Goal: Transaction & Acquisition: Purchase product/service

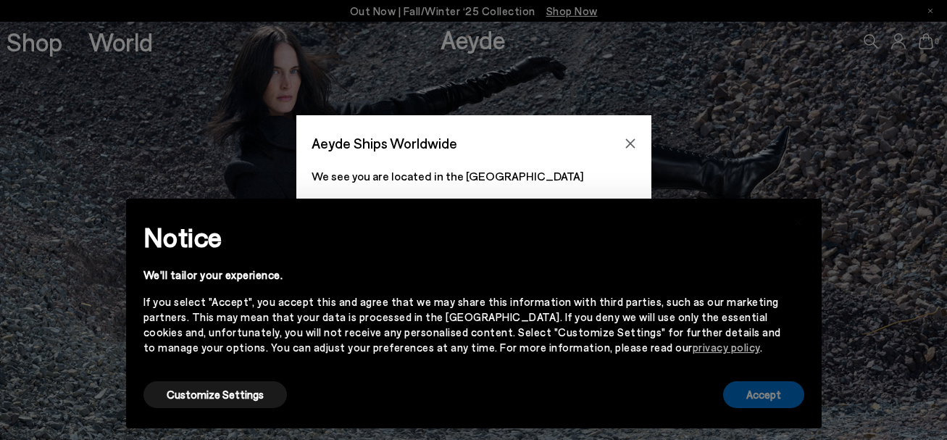
click at [774, 393] on button "Accept" at bounding box center [763, 394] width 81 height 27
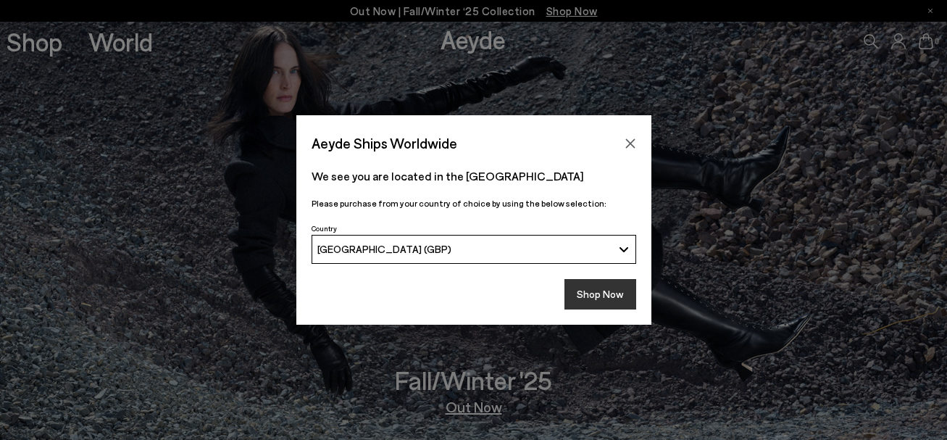
click at [600, 292] on button "Shop Now" at bounding box center [600, 294] width 72 height 30
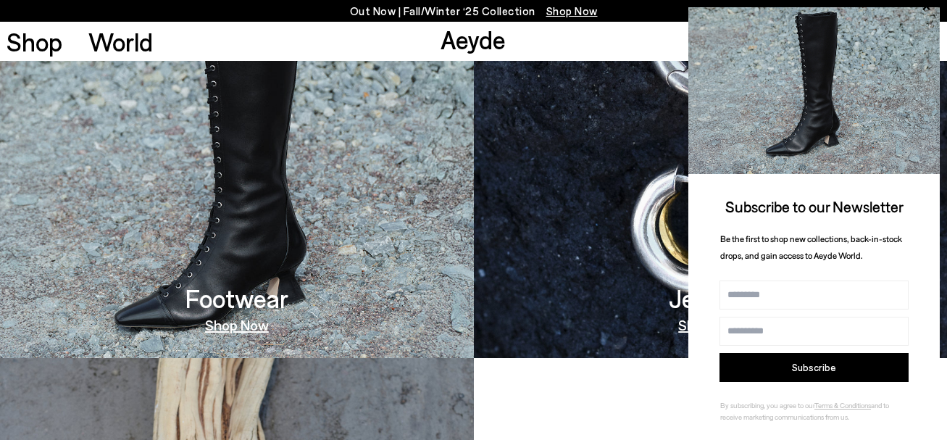
scroll to position [27, 0]
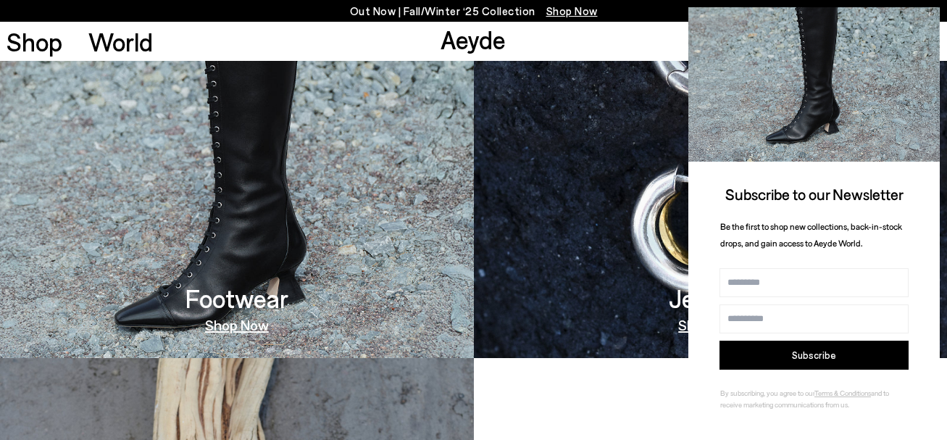
click at [933, 10] on img at bounding box center [813, 70] width 251 height 181
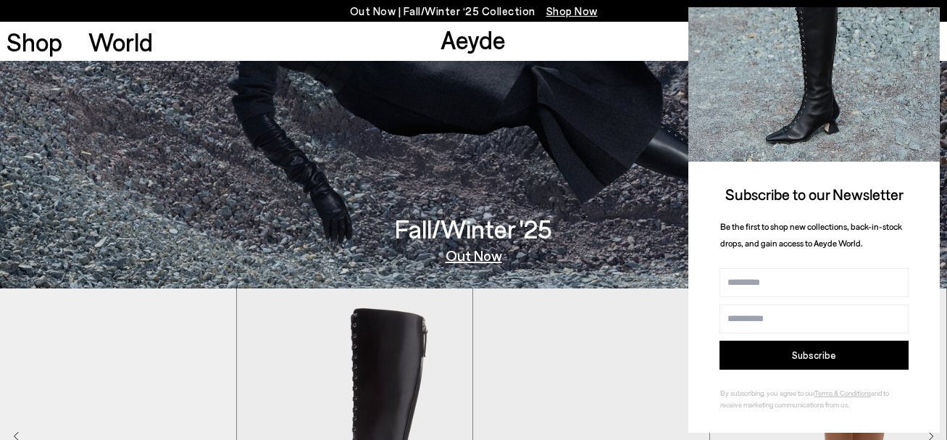
scroll to position [290, 0]
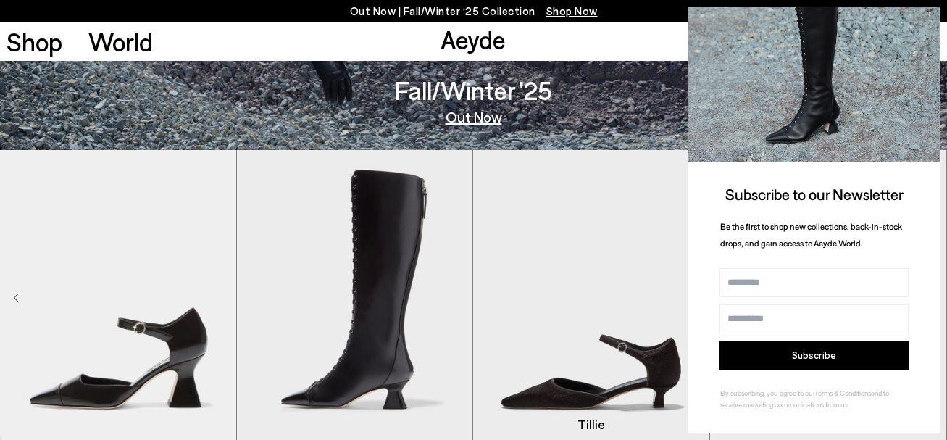
click at [603, 373] on img "3 / 8" at bounding box center [591, 298] width 236 height 297
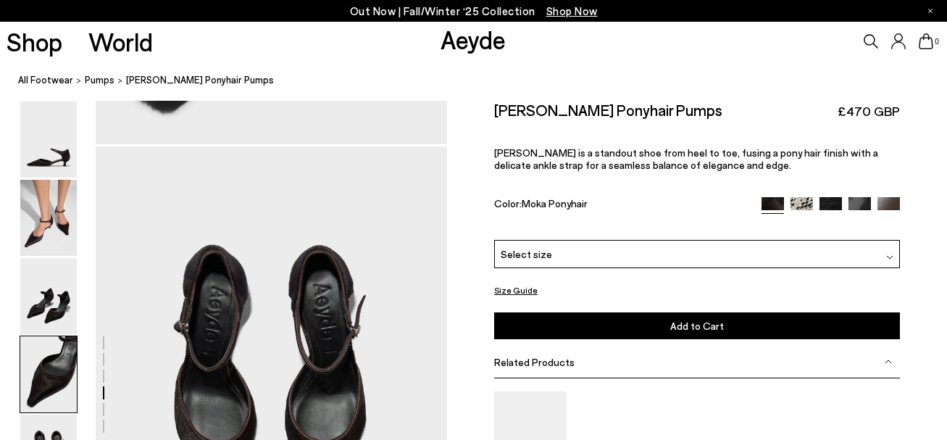
scroll to position [2029, 0]
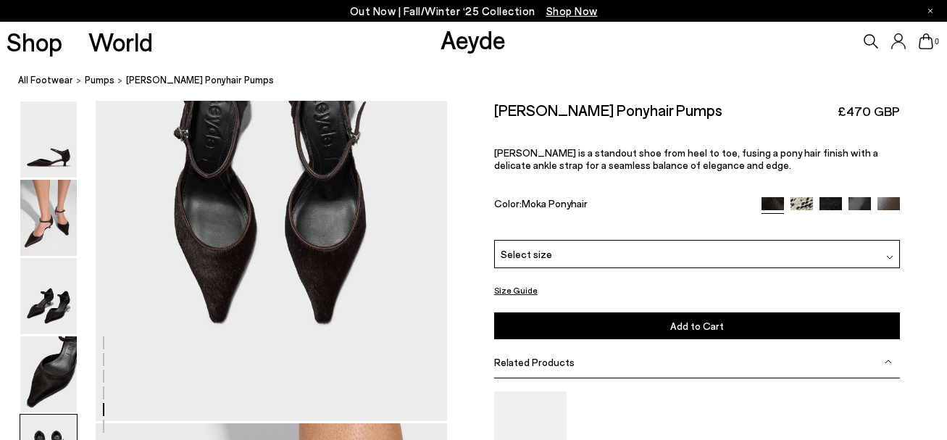
click at [886, 256] on img at bounding box center [889, 256] width 7 height 7
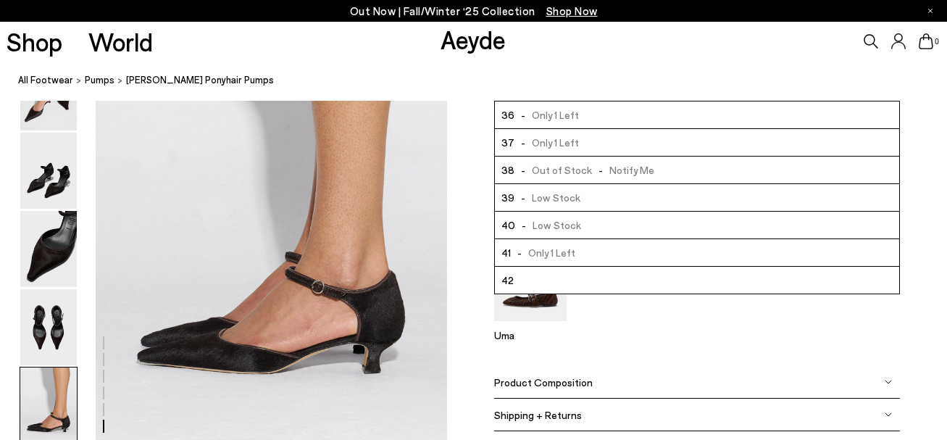
scroll to position [2536, 0]
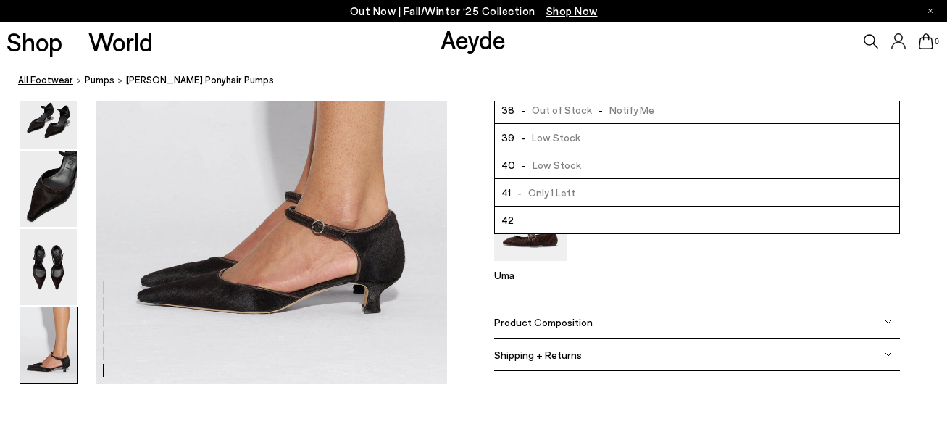
click at [32, 78] on link "All Footwear" at bounding box center [45, 79] width 55 height 15
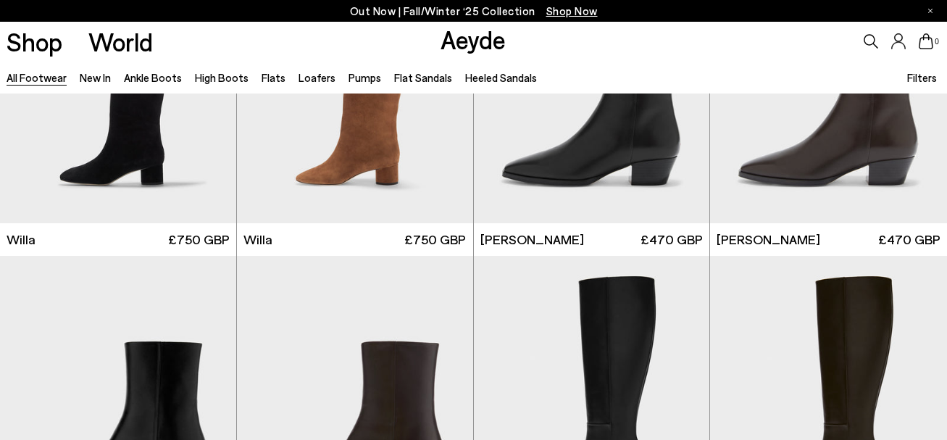
scroll to position [1014, 0]
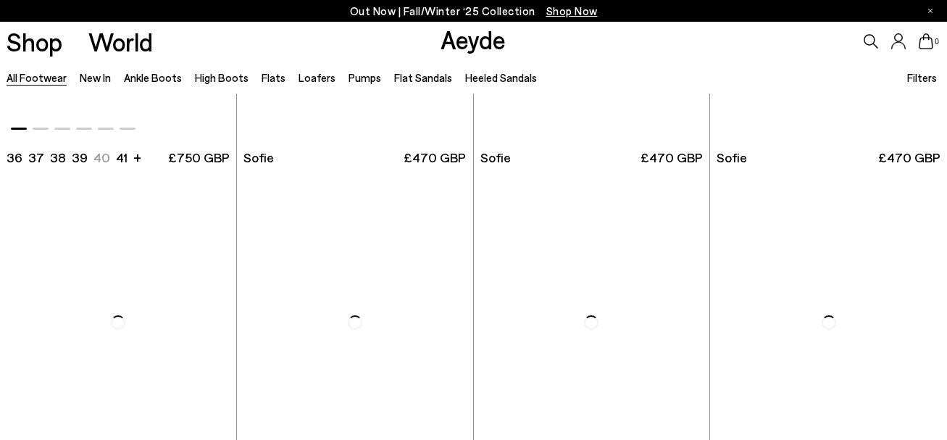
scroll to position [4296, 0]
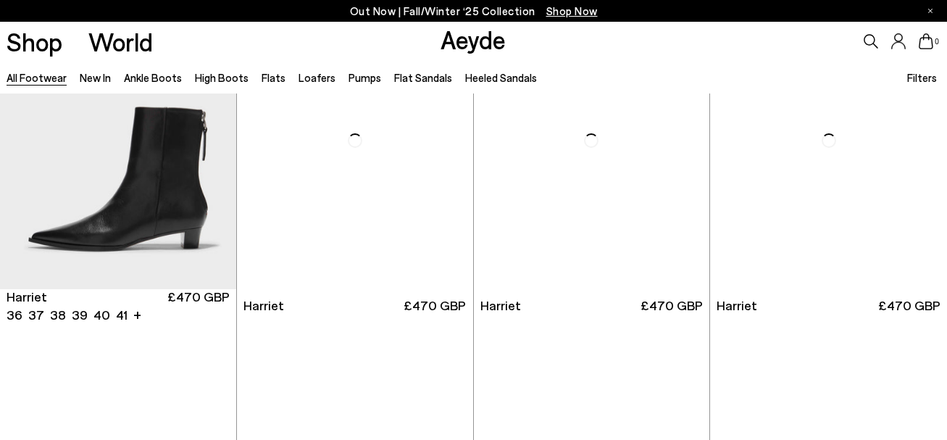
scroll to position [5506, 0]
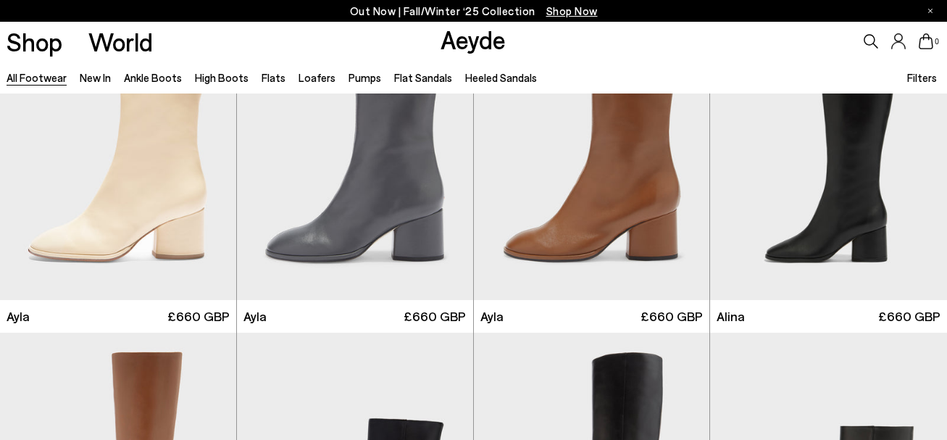
scroll to position [7172, 0]
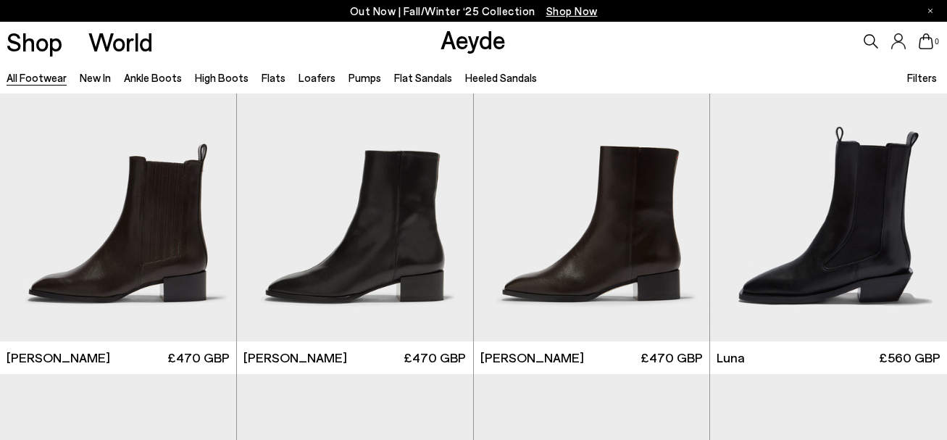
scroll to position [9278, 0]
